Goal: Book appointment/travel/reservation

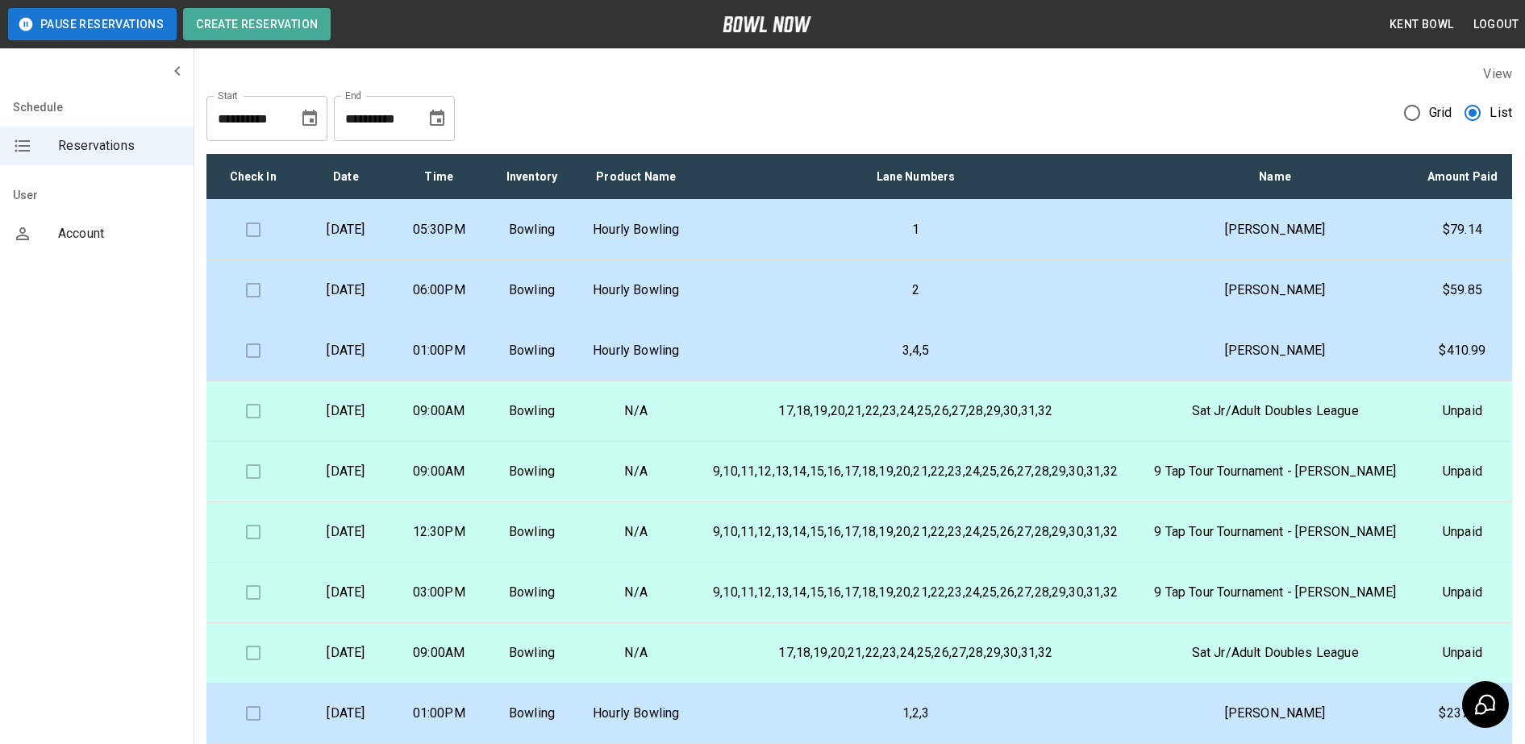
click at [473, 240] on p "05:30PM" at bounding box center [439, 229] width 67 height 19
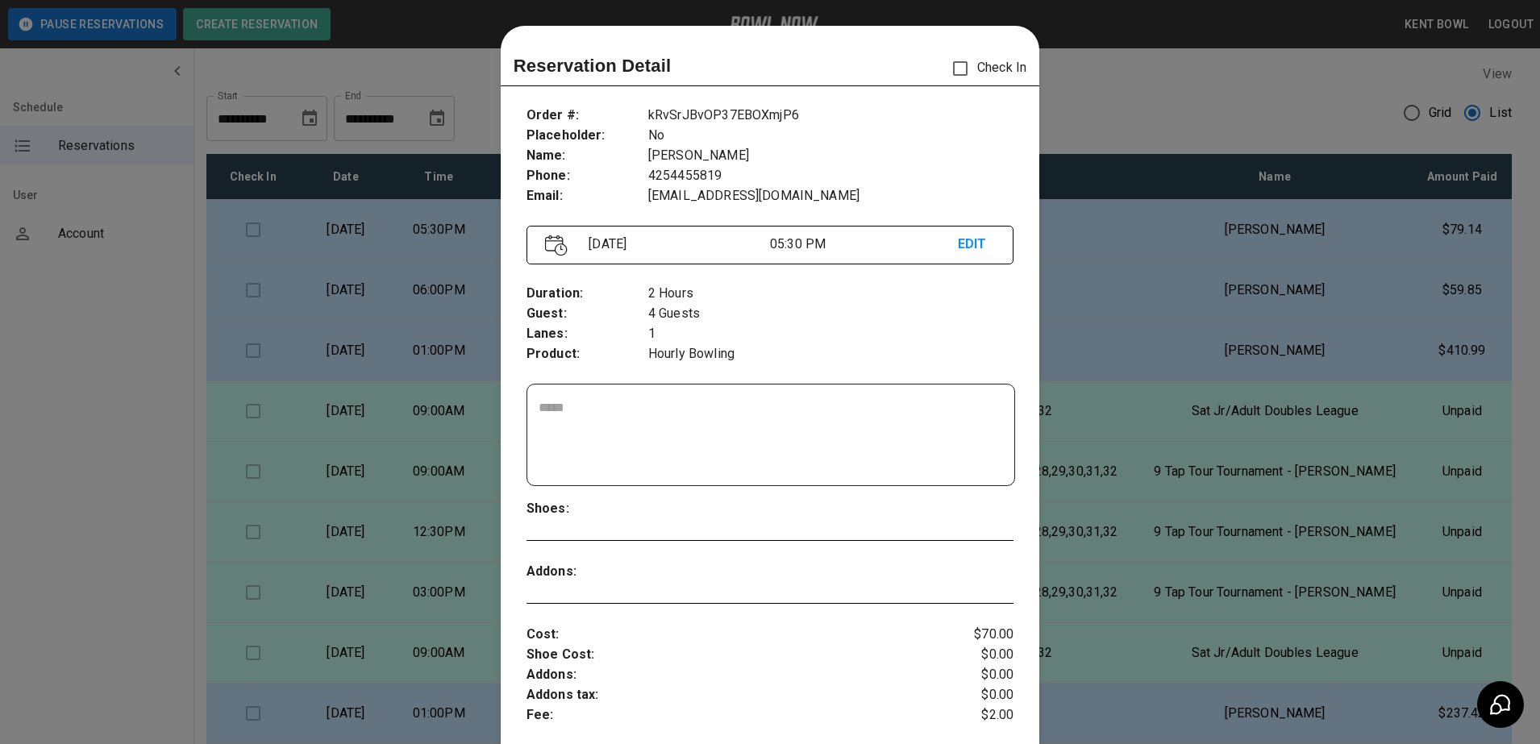
scroll to position [26, 0]
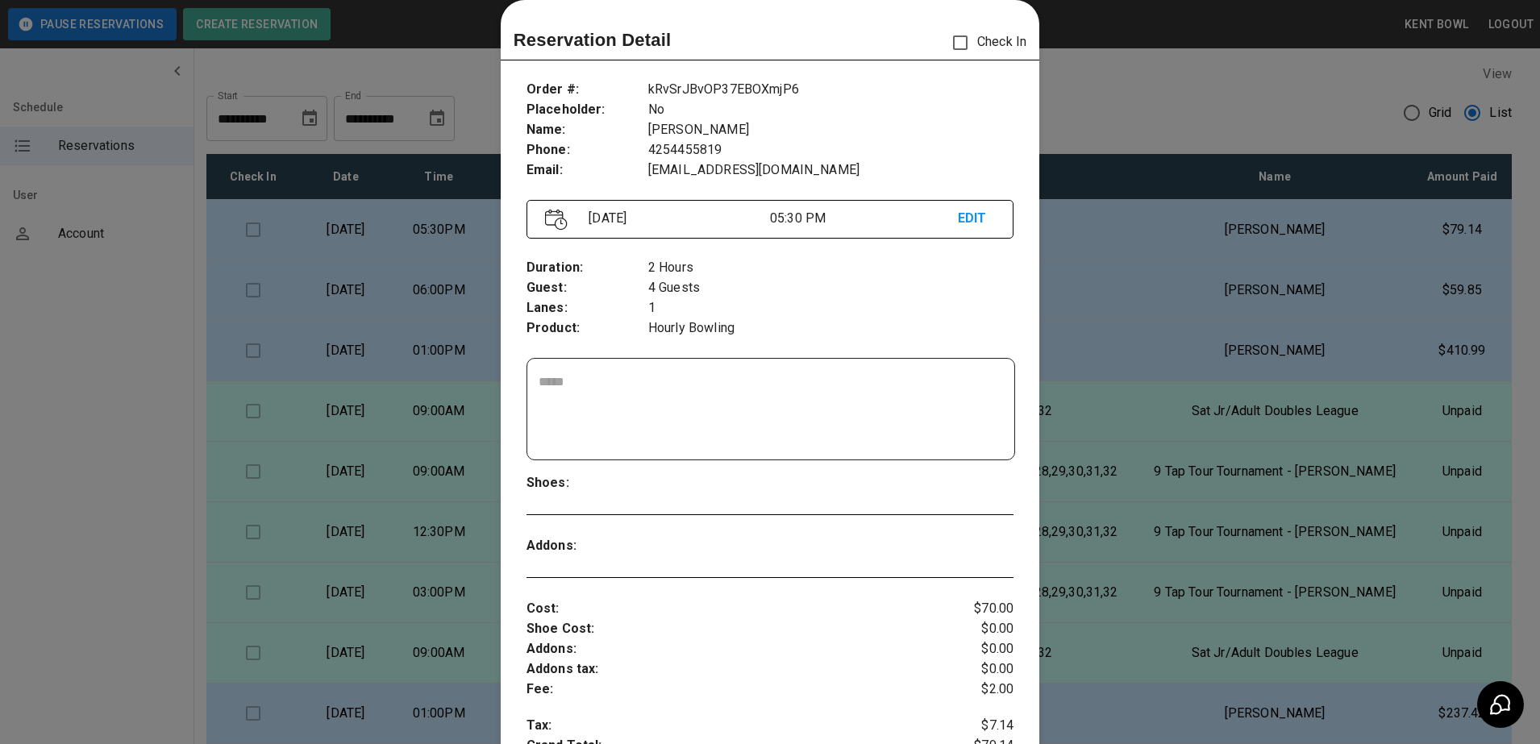
click at [98, 298] on div at bounding box center [770, 372] width 1540 height 744
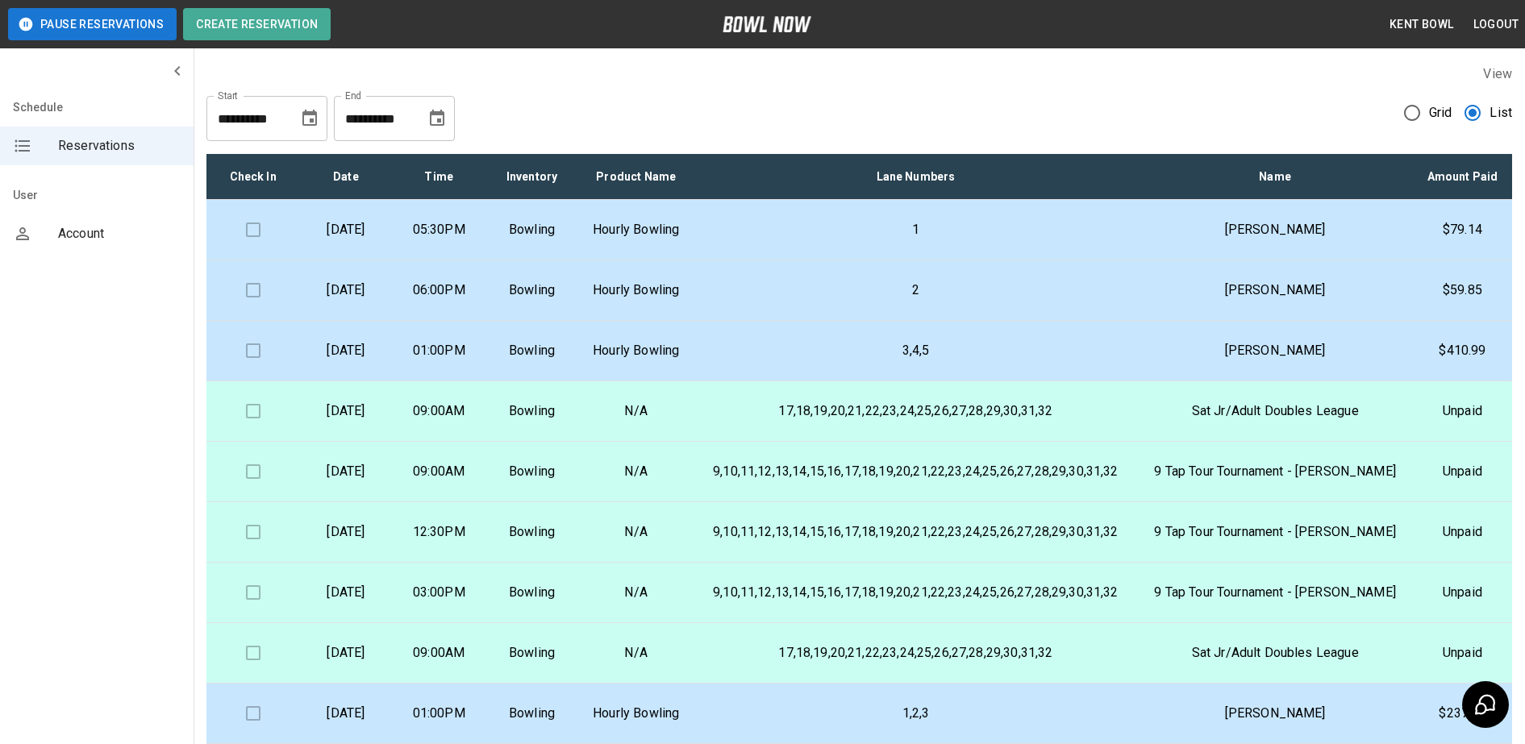
click at [473, 300] on p "06:00PM" at bounding box center [439, 290] width 67 height 19
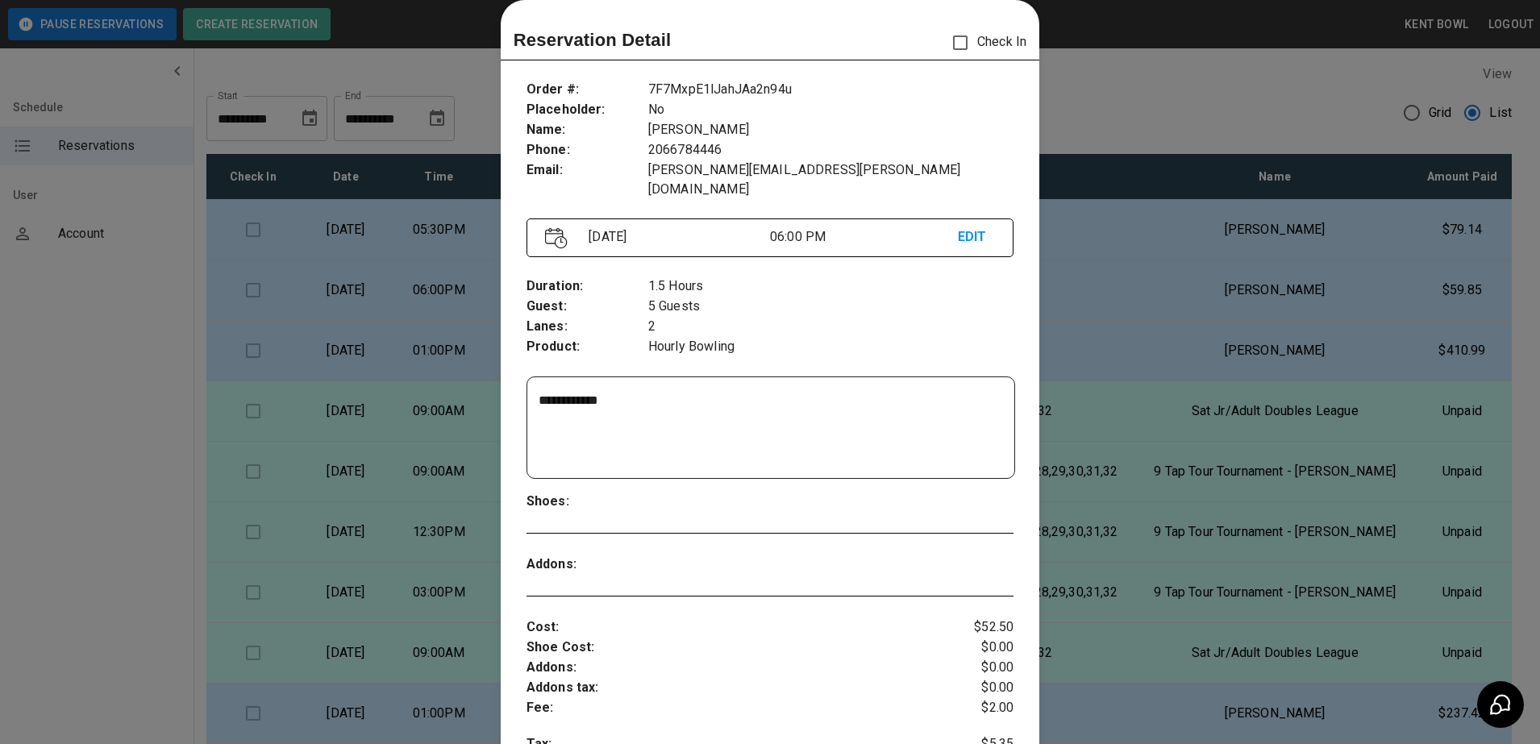
click at [102, 335] on div at bounding box center [770, 372] width 1540 height 744
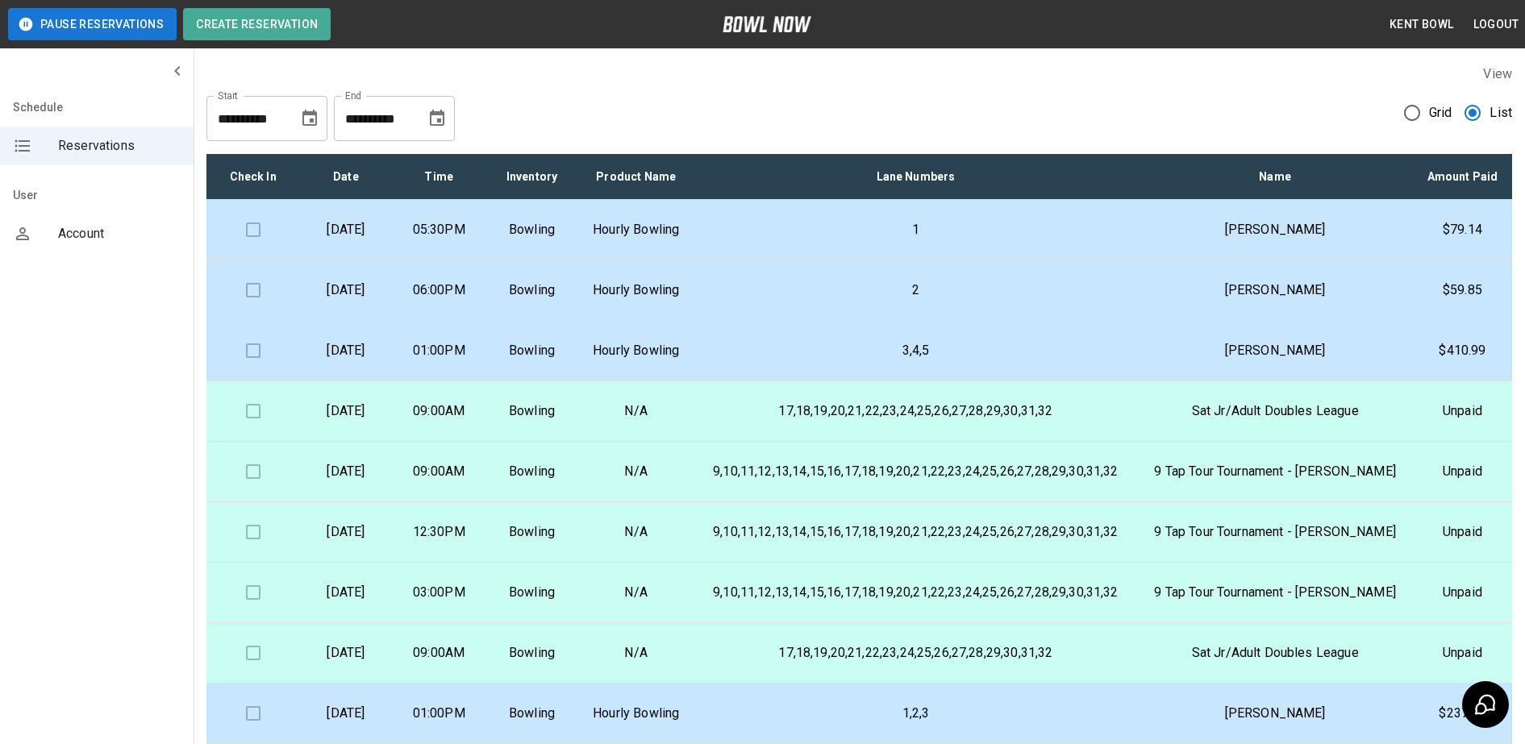
click at [473, 240] on p "05:30PM" at bounding box center [439, 229] width 67 height 19
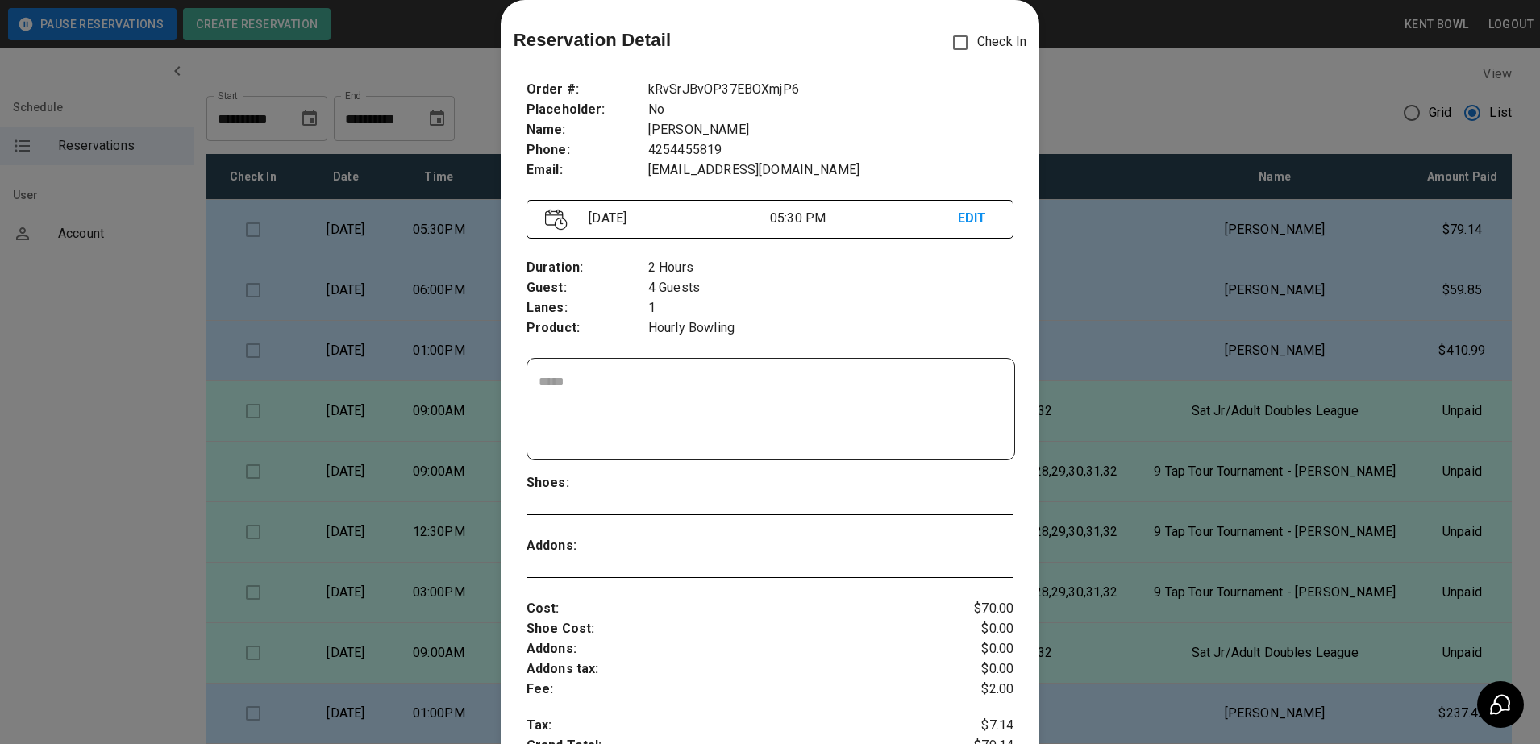
click at [71, 316] on div at bounding box center [770, 372] width 1540 height 744
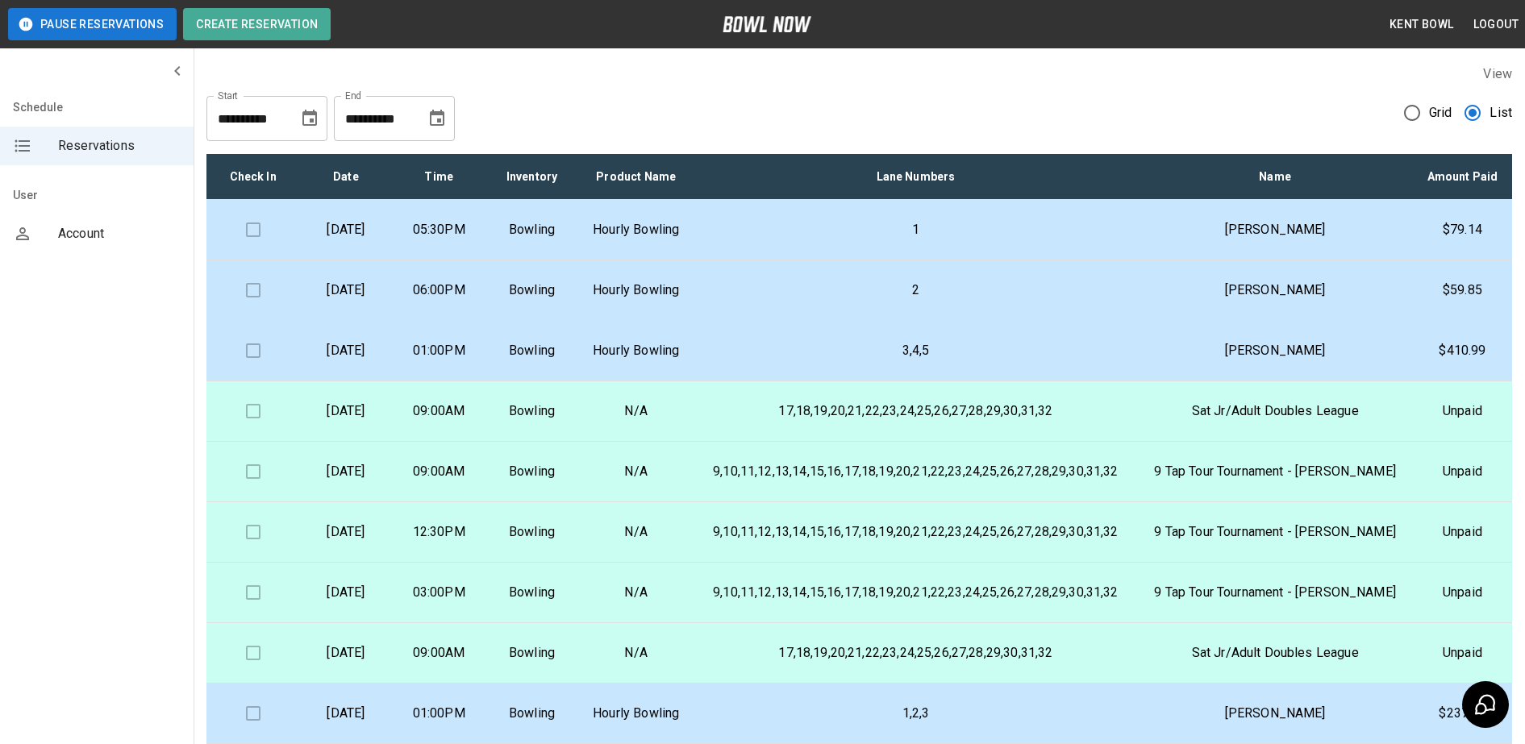
click at [468, 321] on td "06:00PM" at bounding box center [439, 290] width 93 height 60
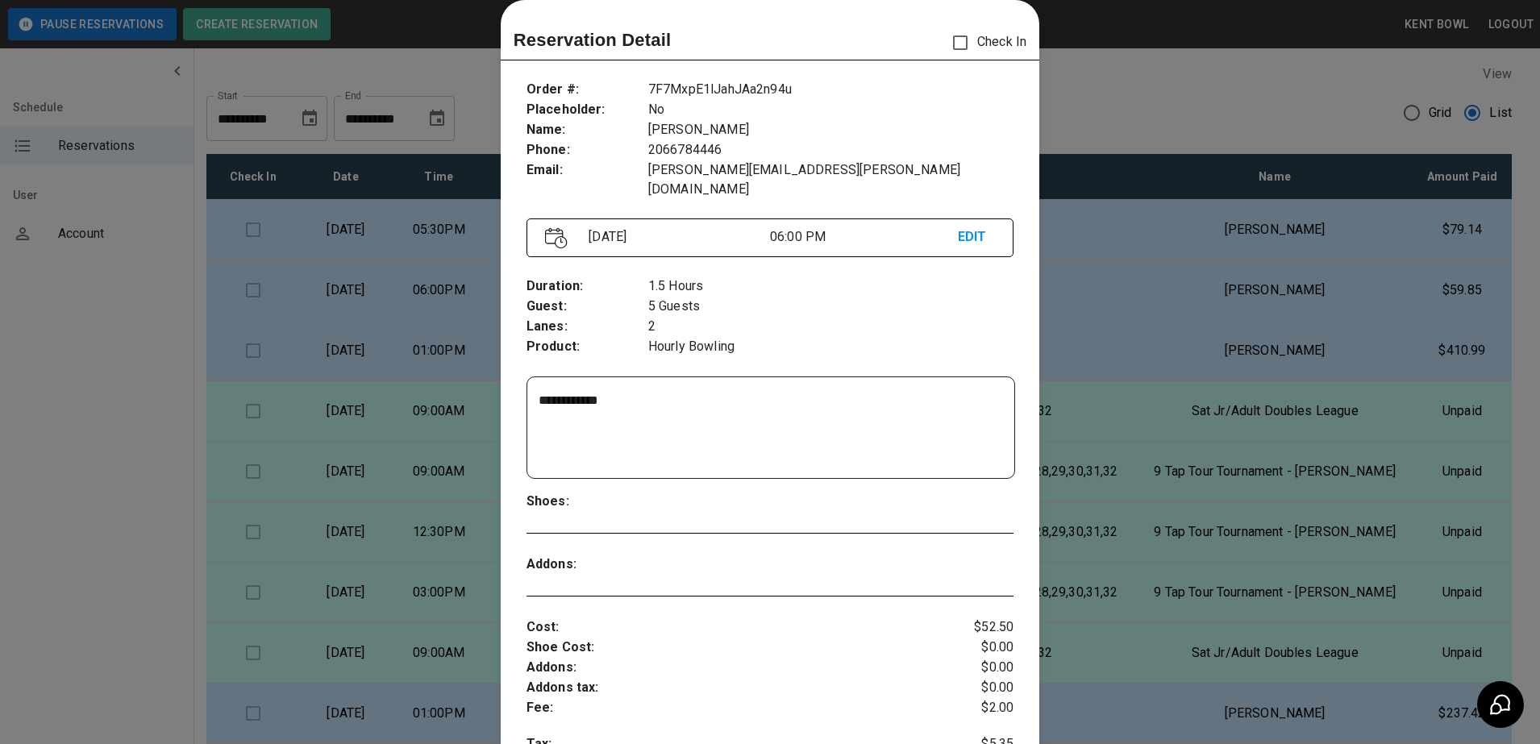
click at [78, 363] on div at bounding box center [770, 372] width 1540 height 744
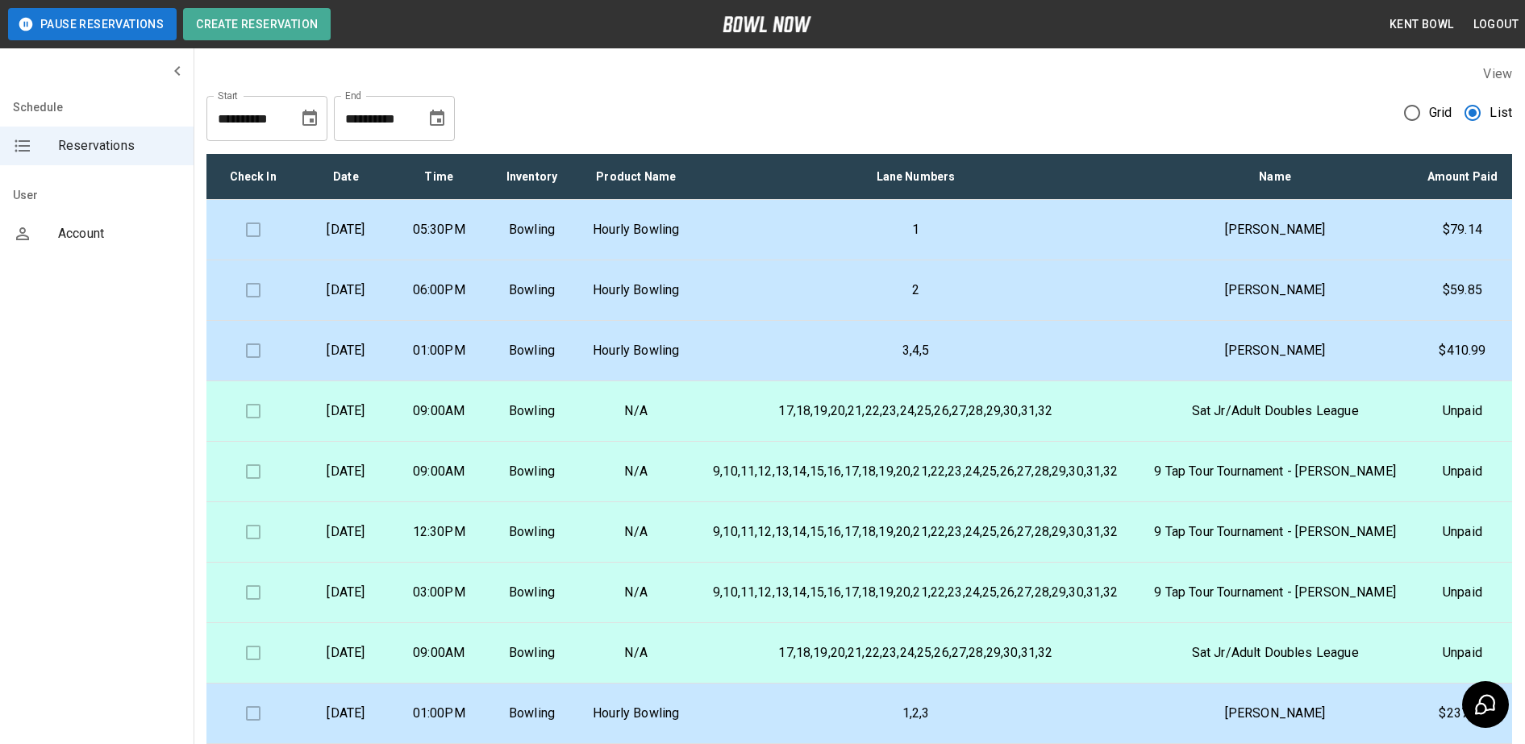
click at [560, 260] on td "Bowling" at bounding box center [531, 230] width 93 height 60
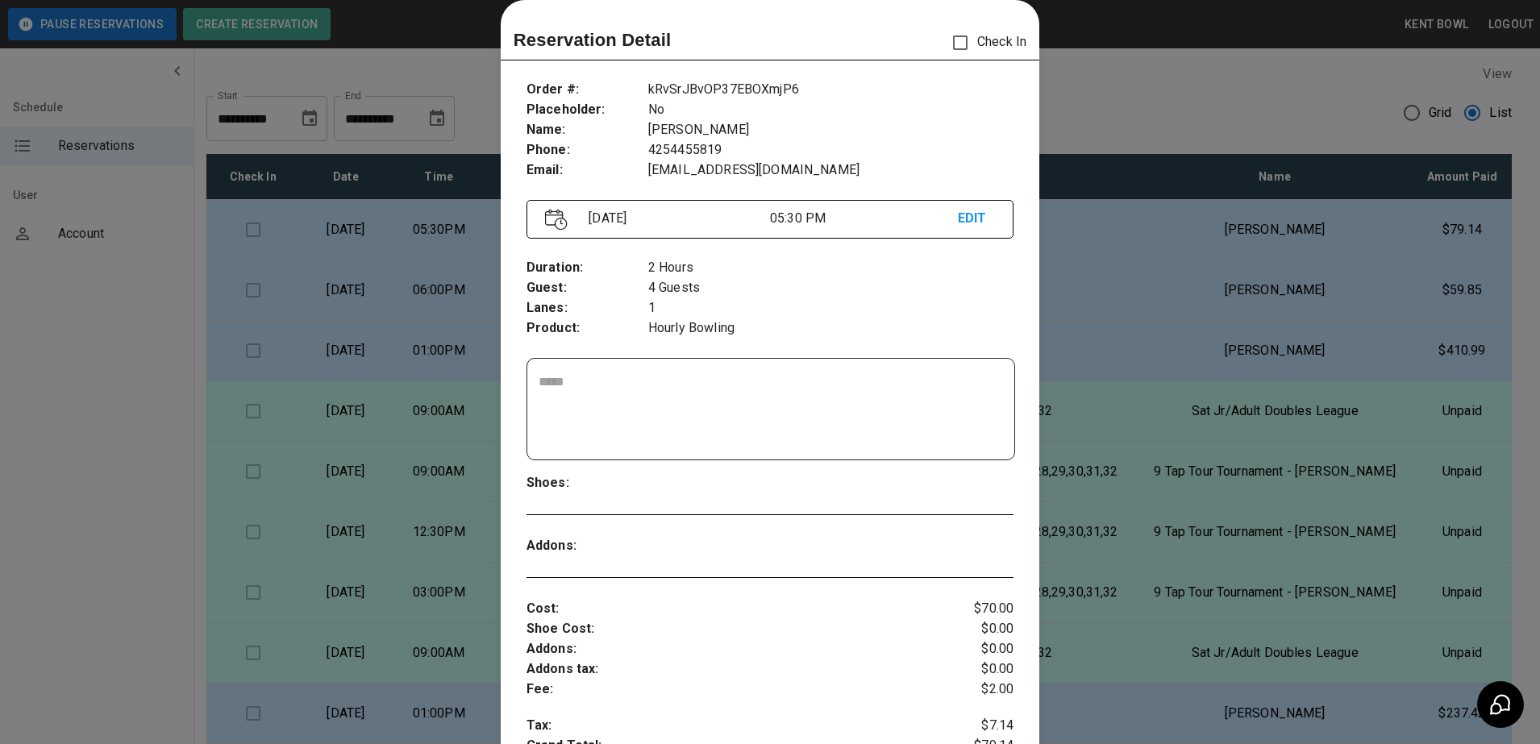
click at [69, 335] on div at bounding box center [770, 372] width 1540 height 744
